Goal: Information Seeking & Learning: Learn about a topic

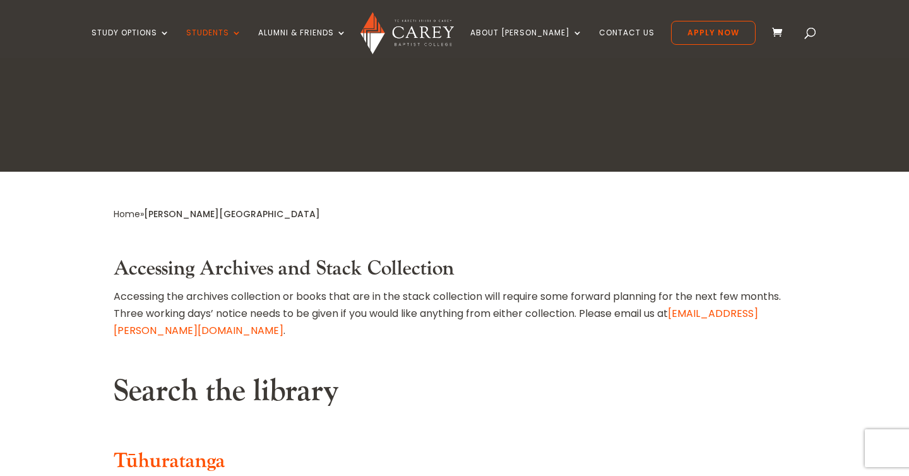
scroll to position [371, 0]
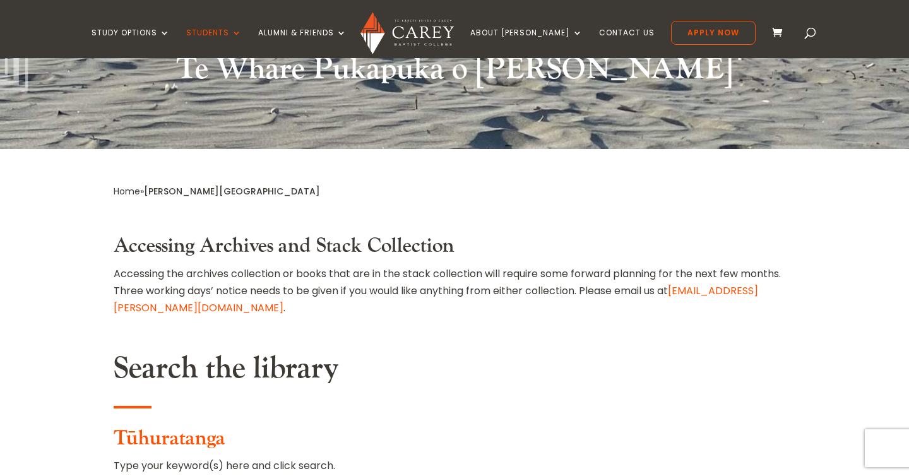
select select "**"
type input "**********"
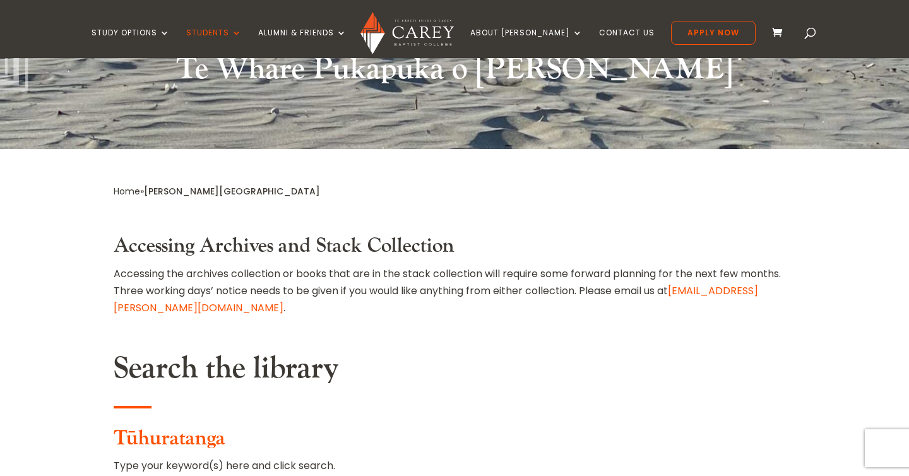
select select
